Goal: Transaction & Acquisition: Subscribe to service/newsletter

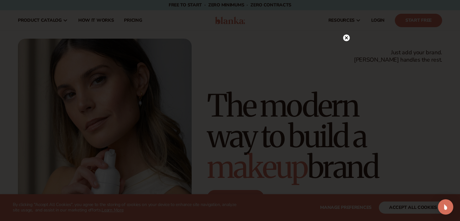
click at [347, 37] on icon at bounding box center [346, 37] width 3 height 3
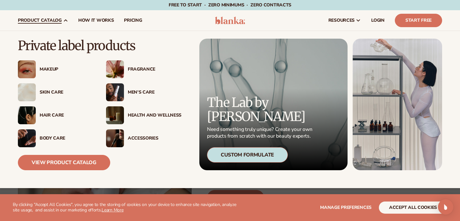
click at [53, 91] on div "Skin Care" at bounding box center [67, 92] width 54 height 5
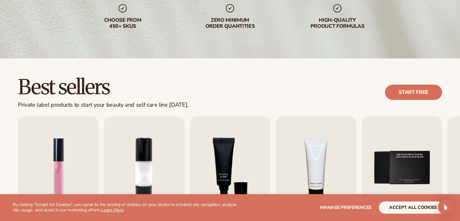
scroll to position [121, 0]
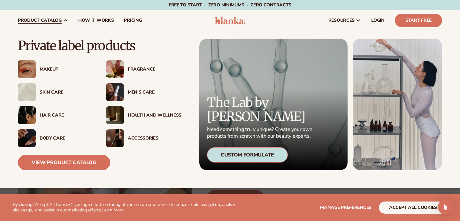
click at [158, 114] on div "Health And Wellness" at bounding box center [155, 115] width 54 height 5
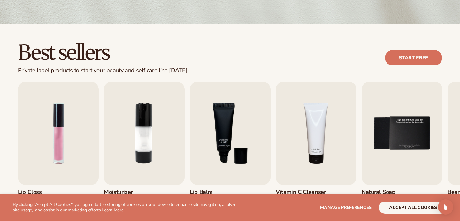
scroll to position [166, 0]
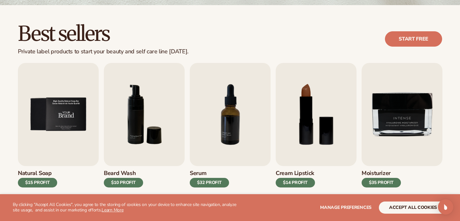
click at [69, 108] on img "5 / 9" at bounding box center [58, 114] width 81 height 103
click at [414, 37] on link "Start free" at bounding box center [413, 38] width 57 height 15
